Goal: Task Accomplishment & Management: Manage account settings

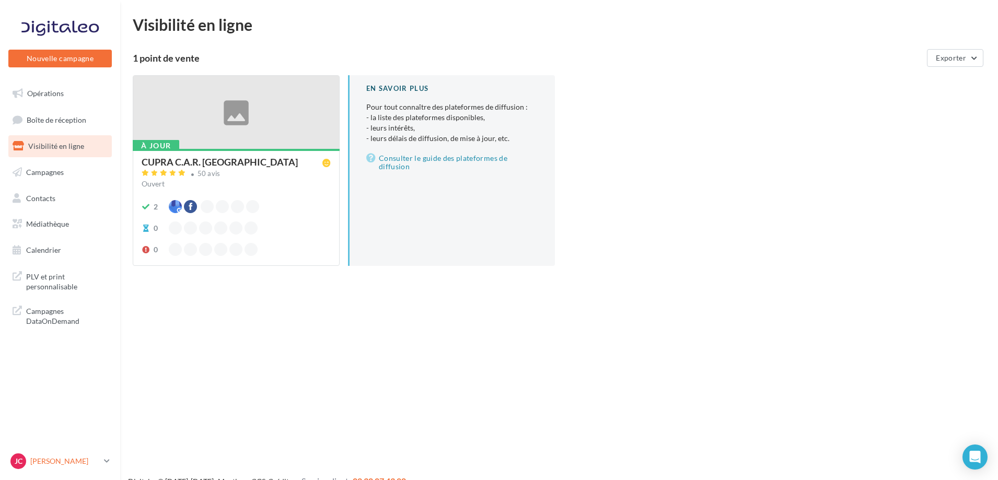
click at [94, 457] on p "[PERSON_NAME]" at bounding box center [65, 461] width 70 height 10
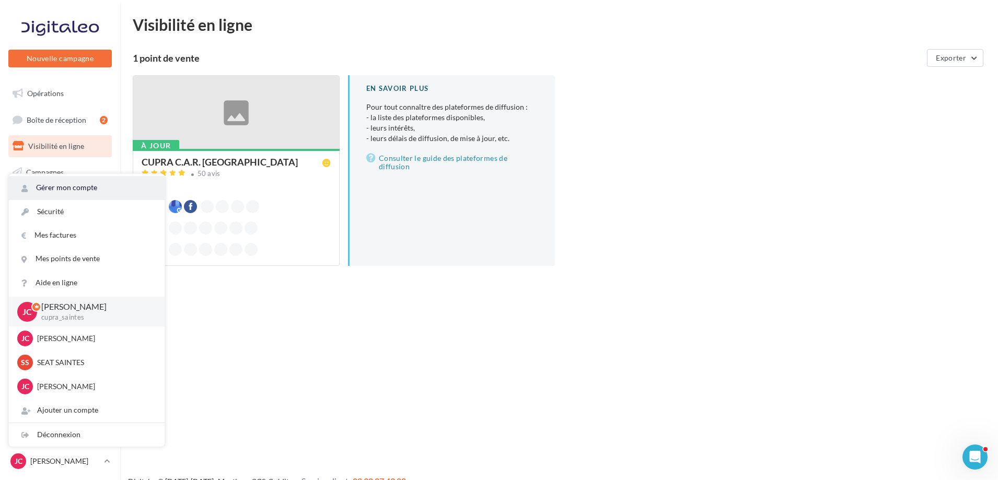
click at [110, 187] on link "Gérer mon compte" at bounding box center [87, 188] width 156 height 24
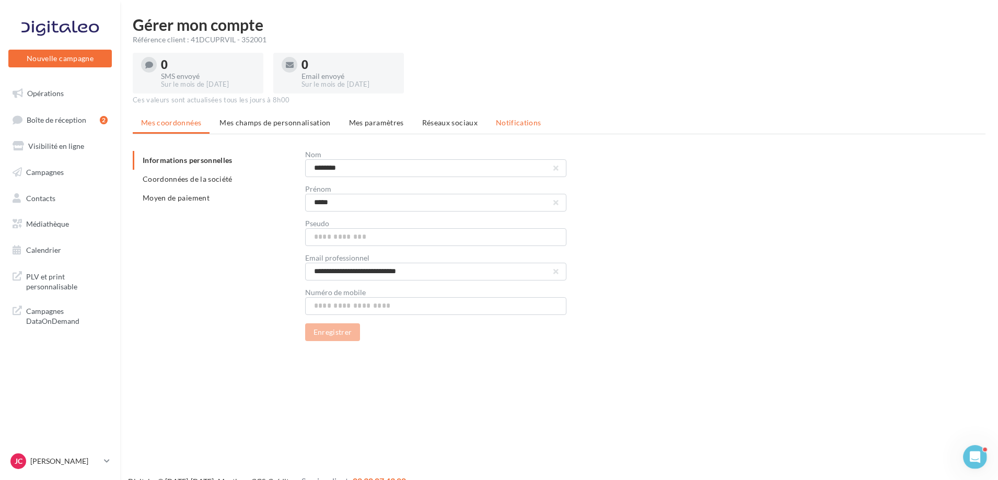
click at [510, 115] on li "Notifications" at bounding box center [519, 122] width 62 height 19
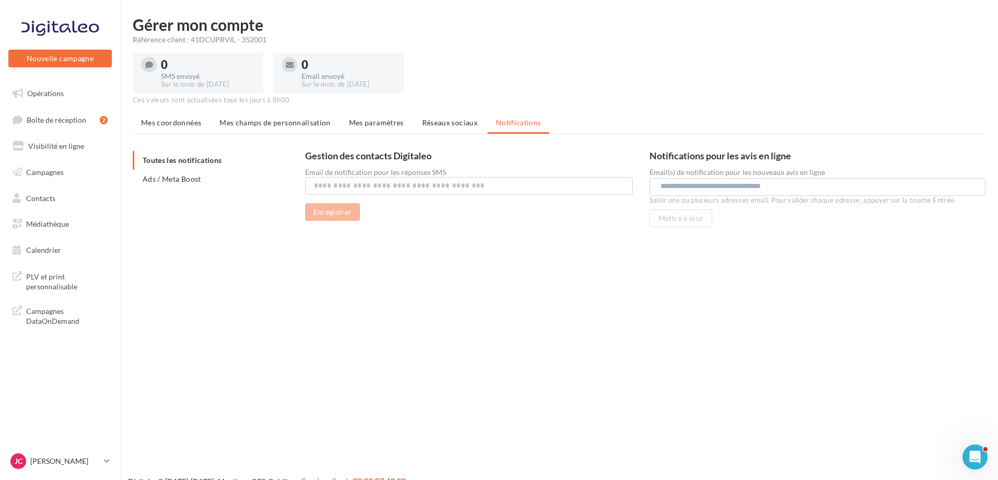
click at [729, 184] on input "text" at bounding box center [820, 186] width 318 height 10
click at [685, 217] on button "Mettre à jour" at bounding box center [681, 219] width 63 height 18
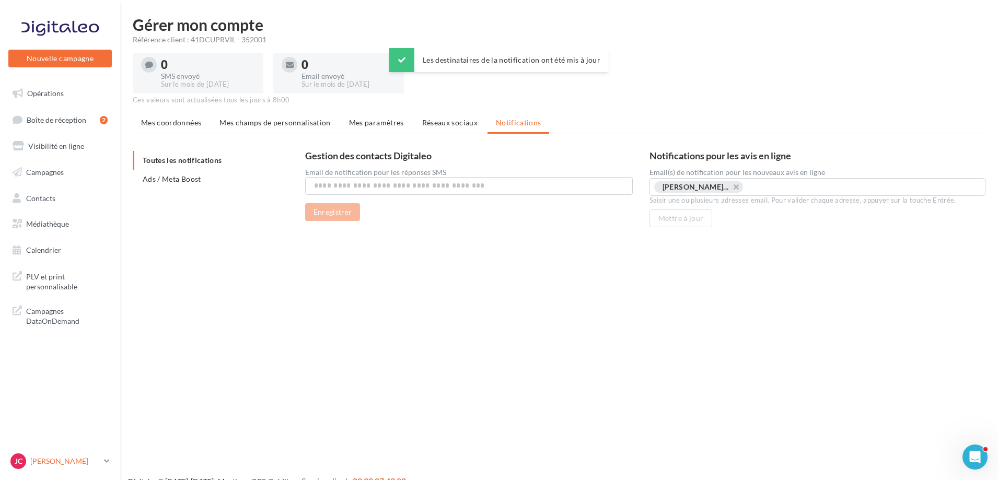
click at [107, 460] on icon at bounding box center [107, 461] width 6 height 9
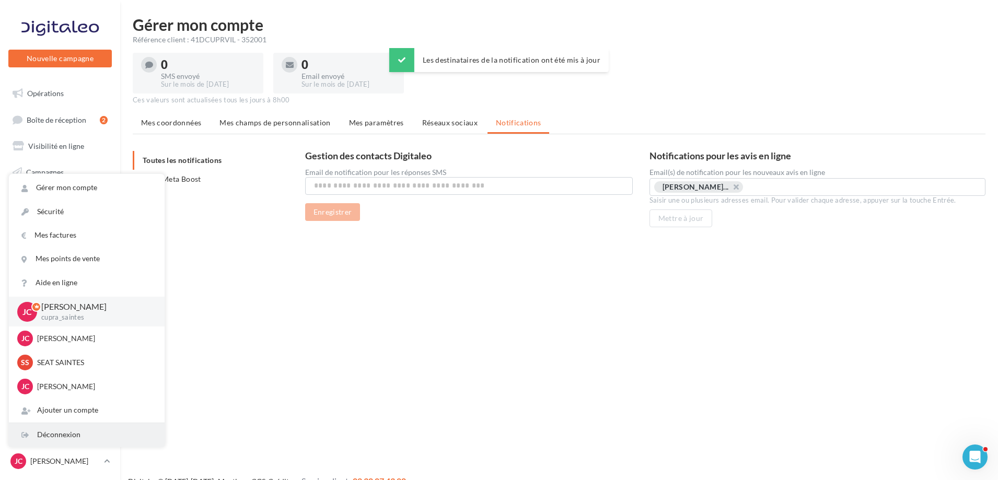
click at [101, 438] on div "Déconnexion" at bounding box center [87, 435] width 156 height 24
